Goal: Book appointment/travel/reservation

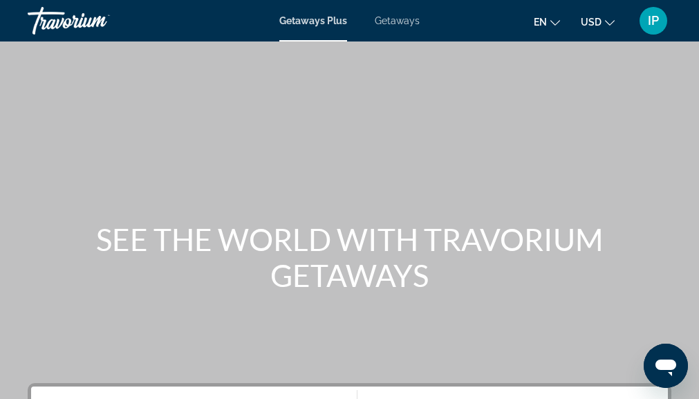
click at [397, 21] on span "Getaways" at bounding box center [397, 20] width 45 height 11
click at [400, 19] on span "Getaways" at bounding box center [397, 20] width 45 height 11
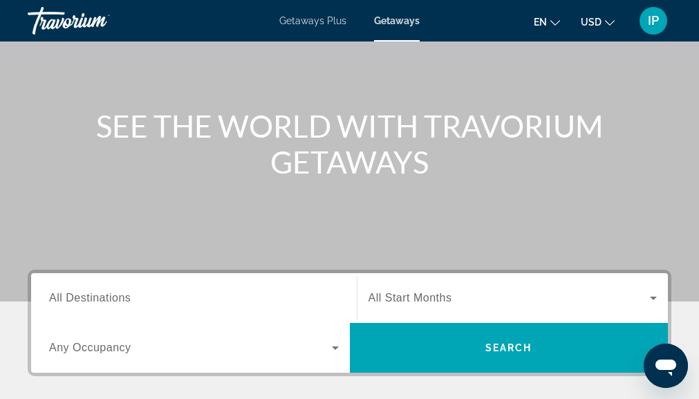
scroll to position [138, 0]
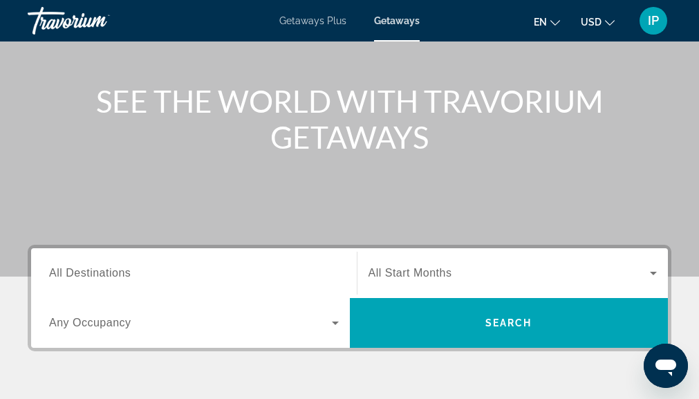
click at [78, 270] on span "All Destinations" at bounding box center [90, 273] width 82 height 12
click at [78, 270] on input "Destination All Destinations" at bounding box center [194, 273] width 290 height 17
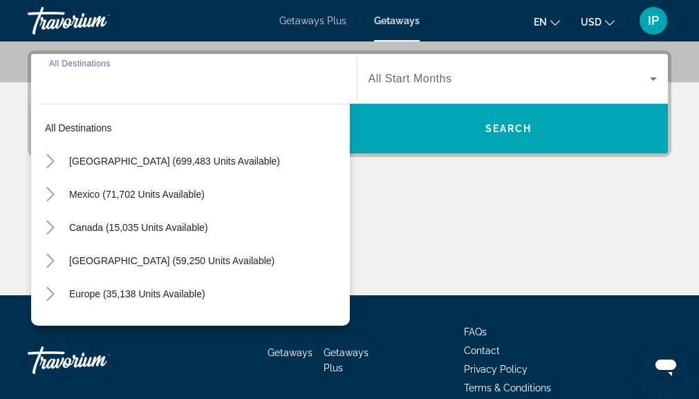
scroll to position [338, 0]
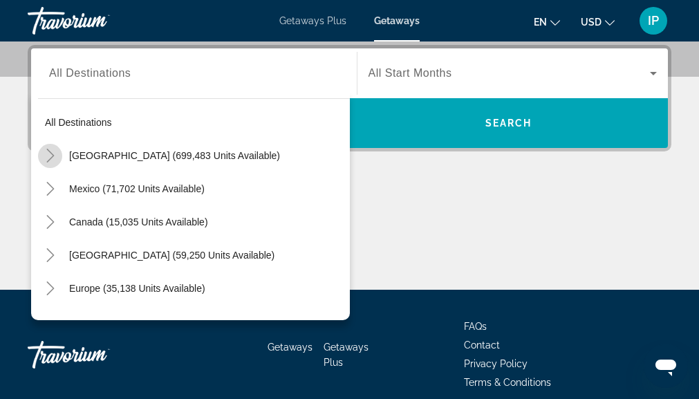
click at [51, 155] on icon "Toggle United States (699,483 units available)" at bounding box center [51, 156] width 14 height 14
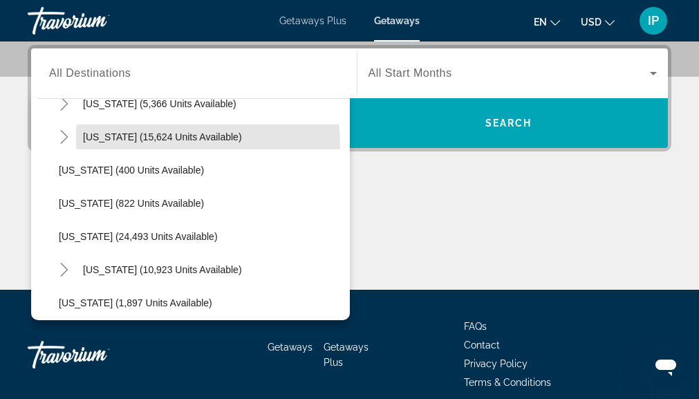
scroll to position [984, 0]
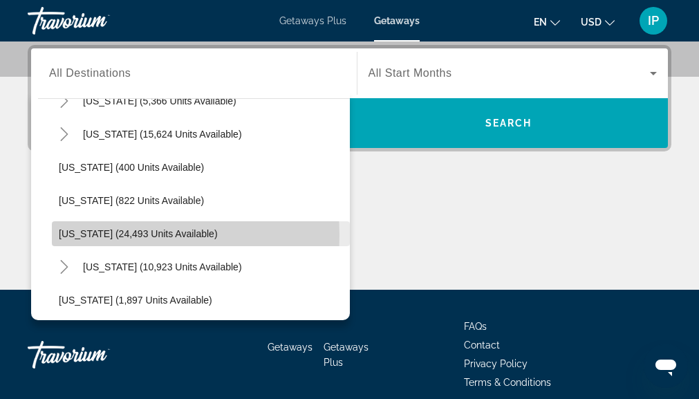
click at [103, 235] on span "Oregon (24,493 units available)" at bounding box center [138, 233] width 159 height 11
type input "**********"
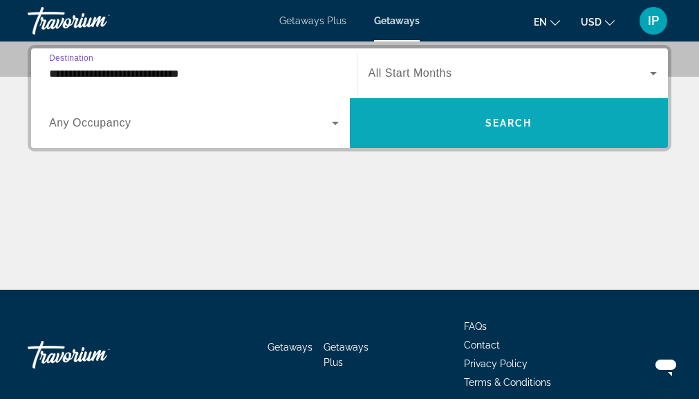
click at [399, 117] on span "Search widget" at bounding box center [509, 122] width 319 height 33
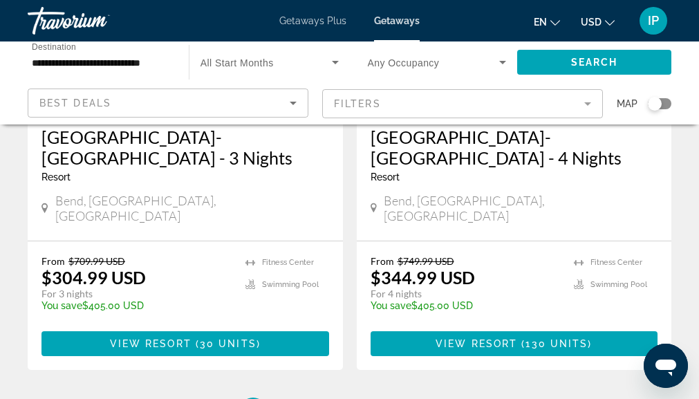
scroll to position [2801, 0]
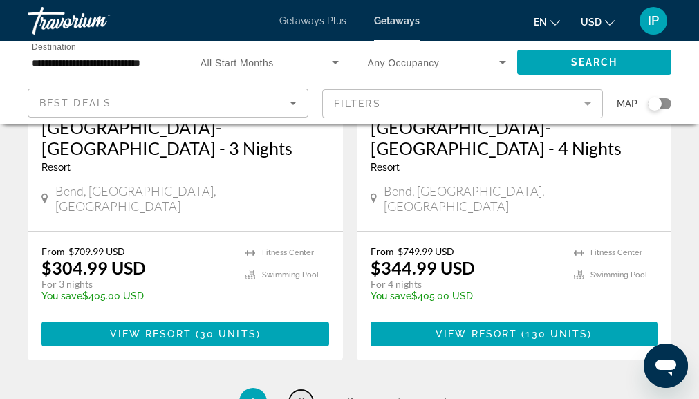
click at [310, 390] on link "page 2" at bounding box center [301, 402] width 24 height 24
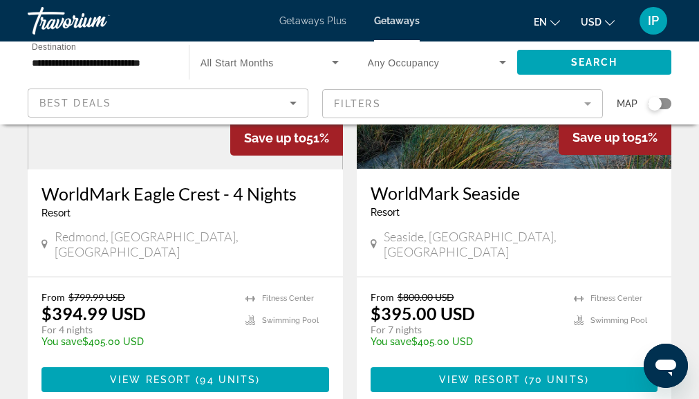
scroll to position [1238, 0]
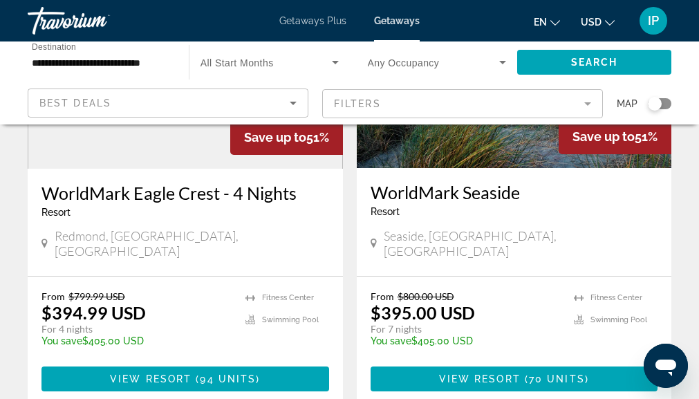
click at [433, 182] on h3 "WorldMark Seaside" at bounding box center [514, 192] width 288 height 21
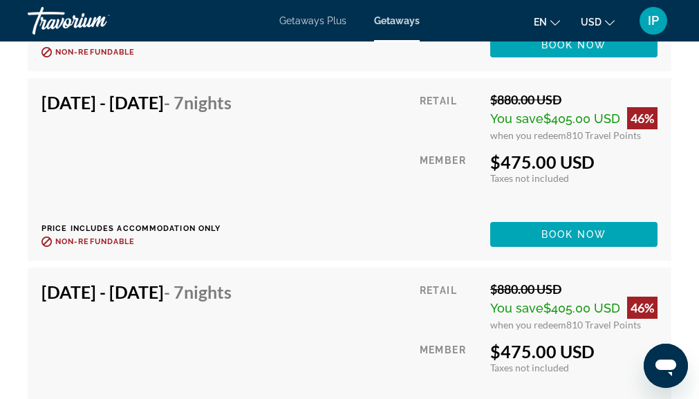
scroll to position [3622, 0]
